Goal: Navigation & Orientation: Find specific page/section

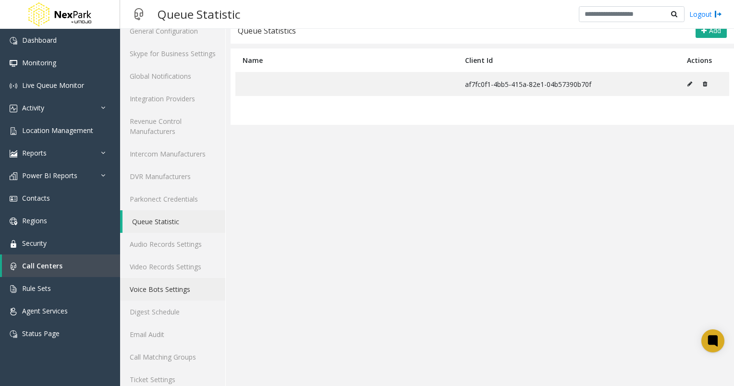
scroll to position [75, 0]
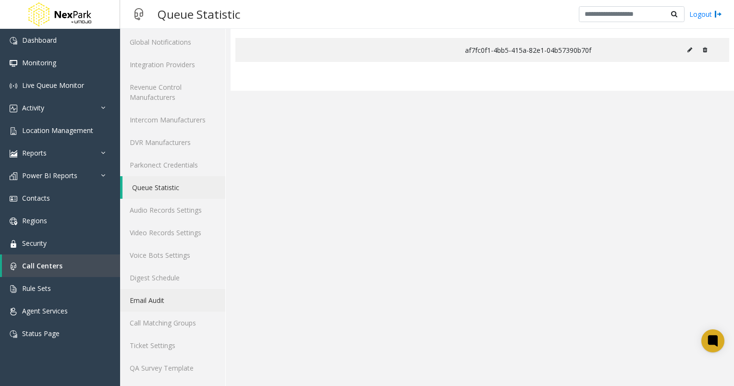
click at [165, 299] on link "Email Audit" at bounding box center [172, 300] width 105 height 23
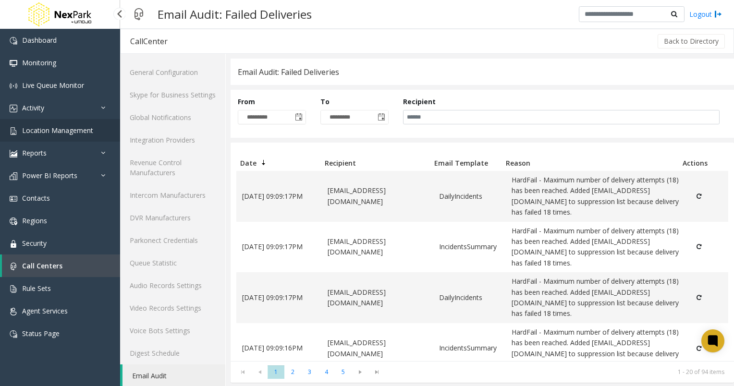
click at [73, 134] on span "Location Management" at bounding box center [57, 130] width 71 height 9
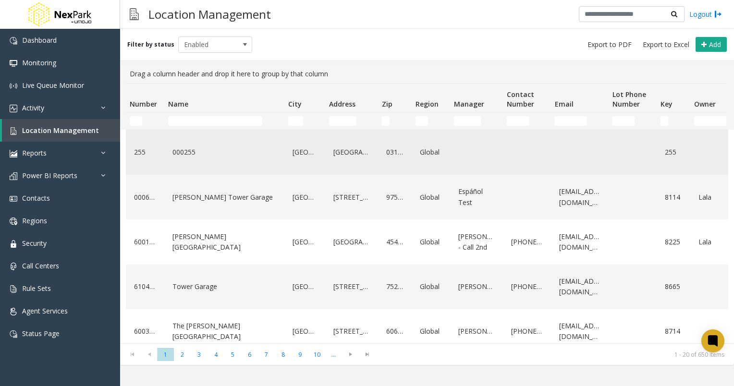
click at [194, 151] on link "000255" at bounding box center [224, 152] width 109 height 15
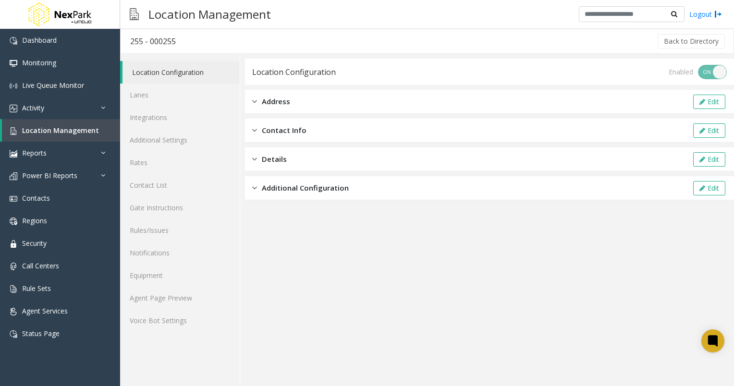
click at [305, 130] on div "Contact Info Edit" at bounding box center [489, 131] width 489 height 24
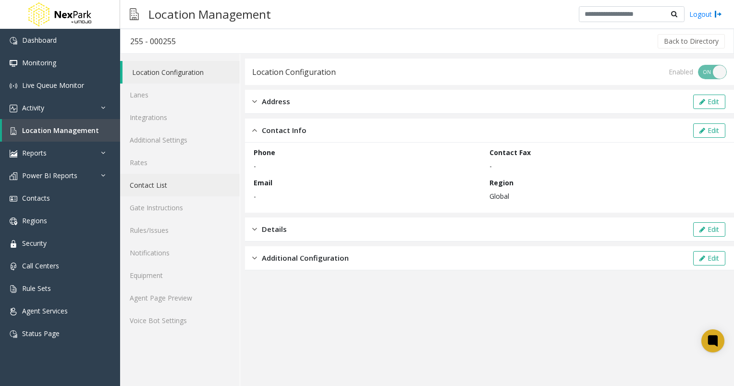
click at [169, 188] on link "Contact List" at bounding box center [180, 185] width 120 height 23
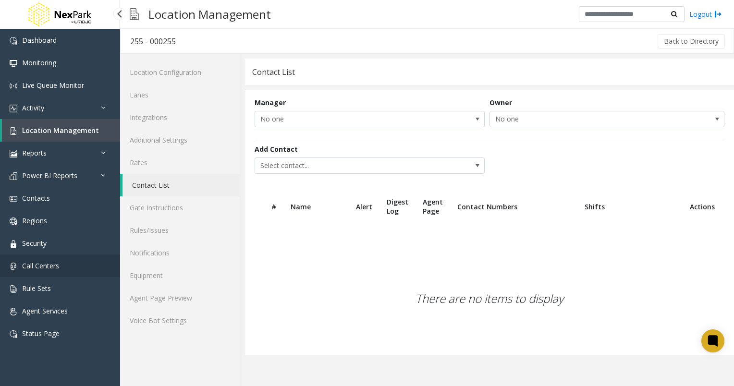
click at [64, 266] on link "Call Centers" at bounding box center [60, 266] width 120 height 23
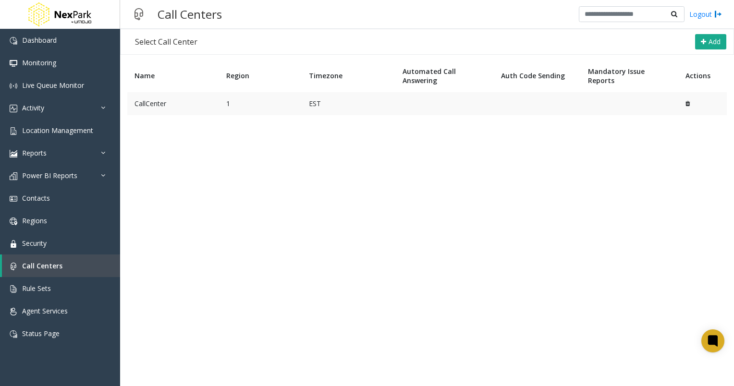
click at [163, 106] on td "CallCenter" at bounding box center [173, 103] width 92 height 23
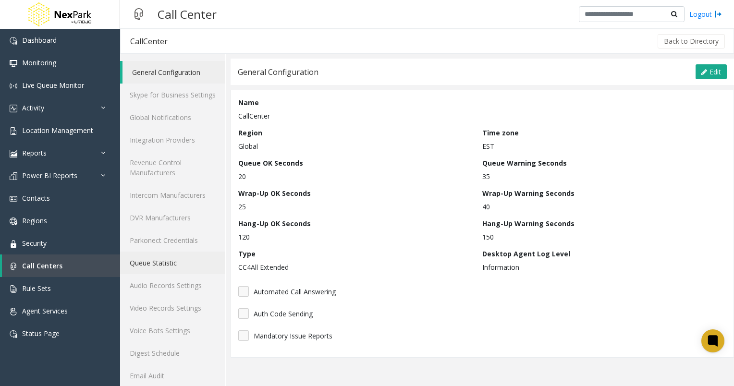
click at [168, 264] on link "Queue Statistic" at bounding box center [172, 263] width 105 height 23
